Goal: Find specific page/section

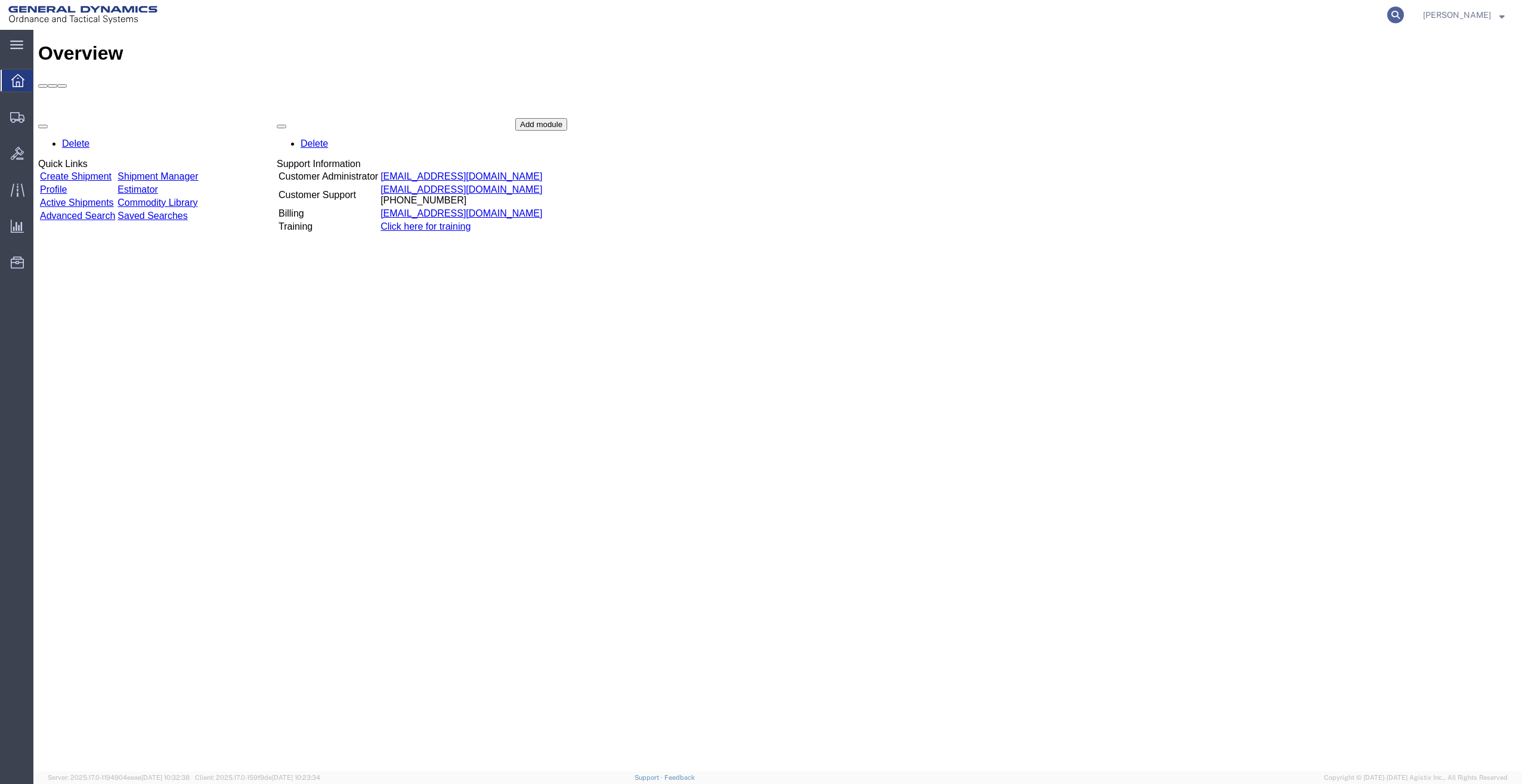
click at [1405, 11] on icon at bounding box center [1395, 15] width 17 height 16
click at [1165, 16] on input "search" at bounding box center [1207, 15] width 363 height 28
type input "1"
click at [1249, 404] on div "Overview Delete Quick Links Create Shipment Shipment Manager Profile Estimator …" at bounding box center [778, 413] width 1479 height 741
drag, startPoint x: 1131, startPoint y: 51, endPoint x: 965, endPoint y: 63, distance: 166.4
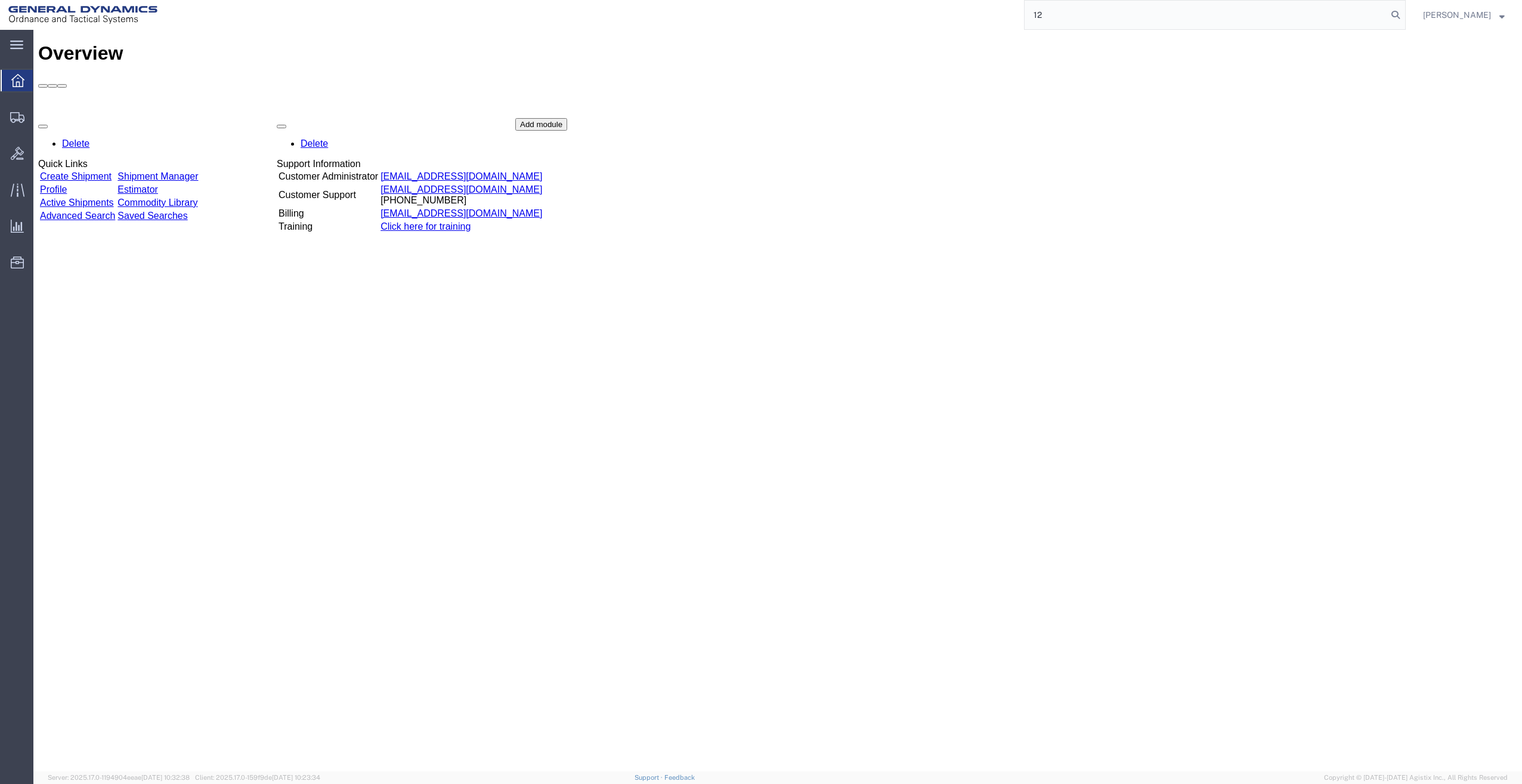
type input "1"
